Goal: Use online tool/utility

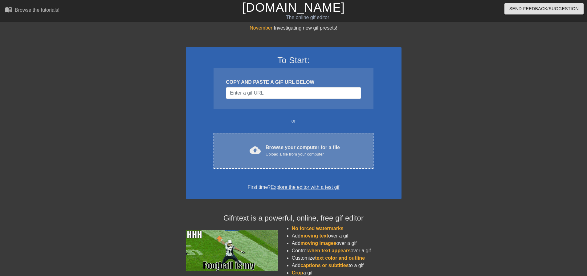
click at [283, 143] on div "cloud_upload Browse your computer for a file Upload a file from your computer C…" at bounding box center [294, 151] width 160 height 36
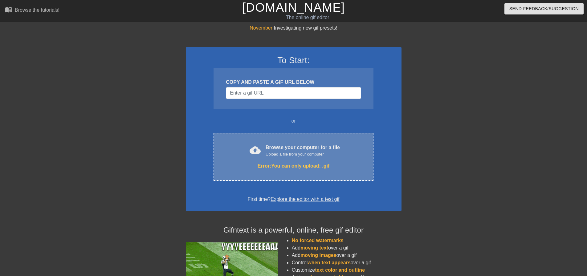
click at [270, 151] on div "Upload a file from your computer" at bounding box center [303, 154] width 74 height 6
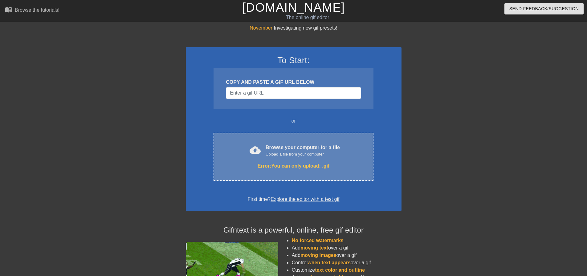
click at [236, 154] on div "cloud_upload Browse your computer for a file Upload a file from your computer" at bounding box center [294, 151] width 134 height 14
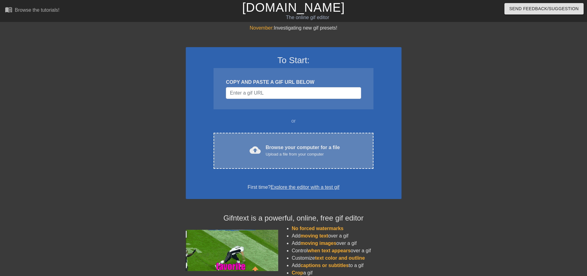
click at [302, 146] on div "Browse your computer for a file Upload a file from your computer" at bounding box center [303, 151] width 74 height 14
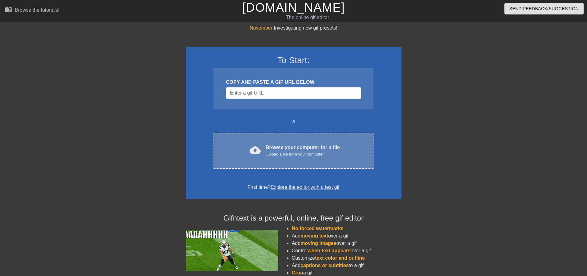
click at [317, 153] on div "Upload a file from your computer" at bounding box center [303, 154] width 74 height 6
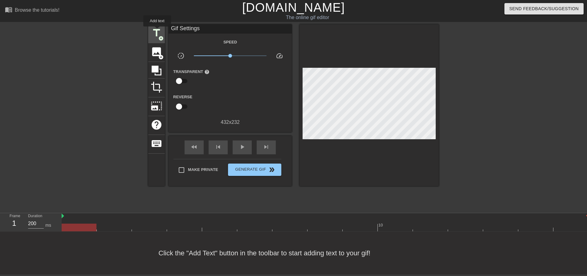
click at [157, 31] on span "title" at bounding box center [157, 33] width 12 height 12
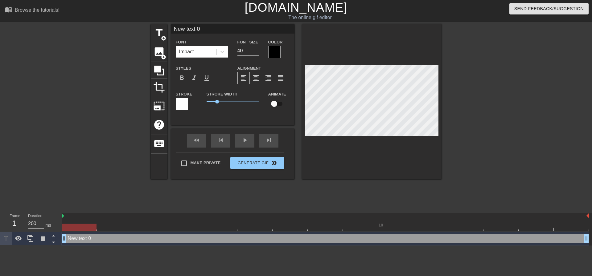
click at [206, 31] on input "New text 0" at bounding box center [232, 28] width 123 height 9
click at [157, 35] on span "title" at bounding box center [159, 33] width 12 height 12
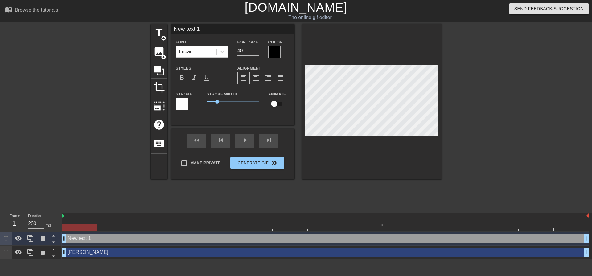
drag, startPoint x: 209, startPoint y: 31, endPoint x: 168, endPoint y: 35, distance: 41.2
click at [168, 35] on div "title add_circle image add_circle crop photo_size_select_large help keyboard Ne…" at bounding box center [296, 101] width 291 height 155
type input "Jordan"
drag, startPoint x: 274, startPoint y: 105, endPoint x: 274, endPoint y: 108, distance: 3.4
click at [274, 105] on input "checkbox" at bounding box center [274, 104] width 35 height 12
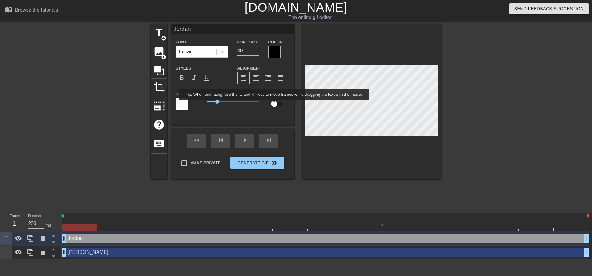
checkbox input "true"
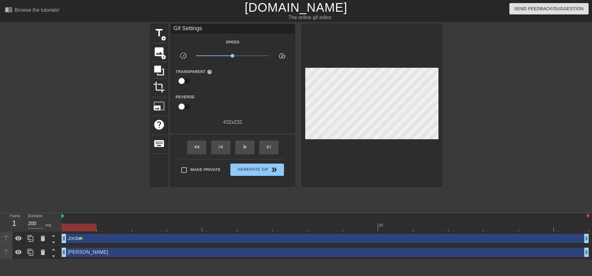
click at [427, 158] on div at bounding box center [371, 105] width 139 height 162
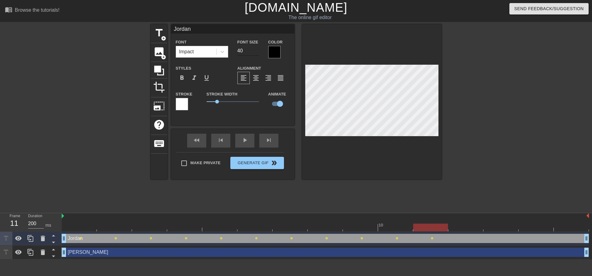
click at [246, 51] on input "40" at bounding box center [248, 51] width 22 height 10
type input "24"
type input "Kacie"
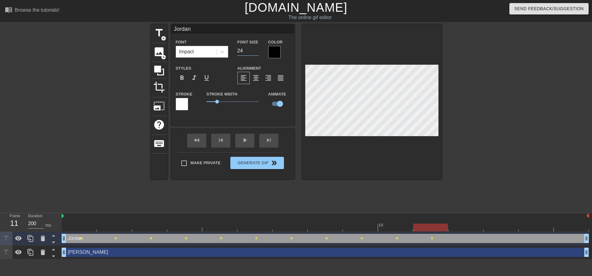
type input "40"
checkbox input "false"
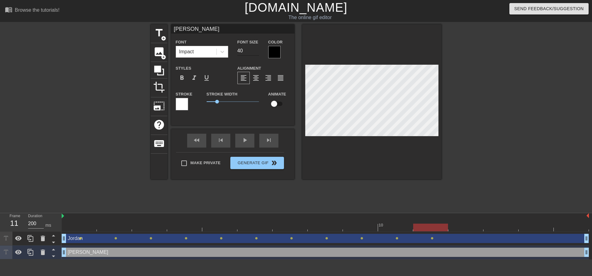
click at [250, 52] on input "40" at bounding box center [248, 51] width 22 height 10
type input "24"
click at [89, 240] on div "Jordan drag_handle drag_handle" at bounding box center [325, 238] width 527 height 9
type input "Jordan"
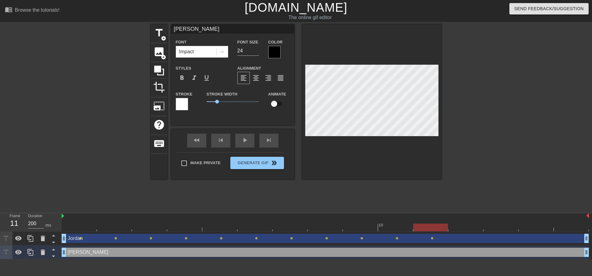
checkbox input "true"
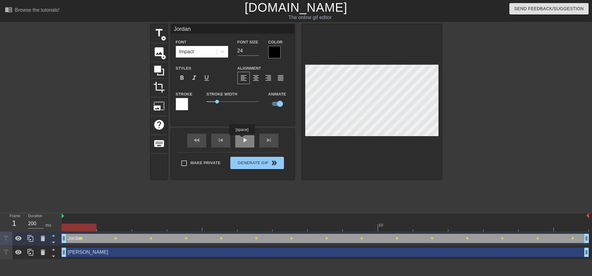
click at [242, 139] on div "fast_rewind skip_previous play_arrow skip_next" at bounding box center [233, 140] width 101 height 23
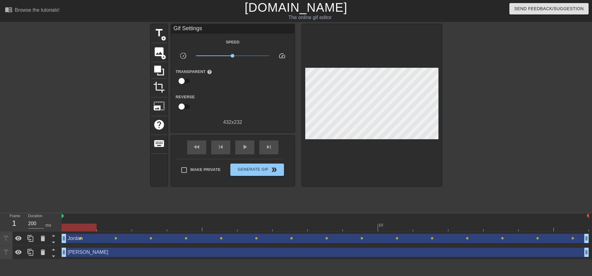
click at [249, 203] on div "title add_circle image add_circle crop photo_size_select_large help keyboard Gi…" at bounding box center [296, 116] width 291 height 185
click at [274, 166] on span "double_arrow" at bounding box center [273, 169] width 7 height 7
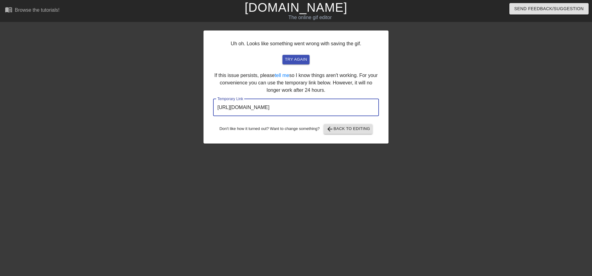
drag, startPoint x: 345, startPoint y: 109, endPoint x: 212, endPoint y: 111, distance: 132.3
click at [212, 111] on div "Uh oh. Looks like something went wrong with saving the gif. try again If this i…" at bounding box center [295, 87] width 185 height 113
